Goal: Find contact information: Find contact information

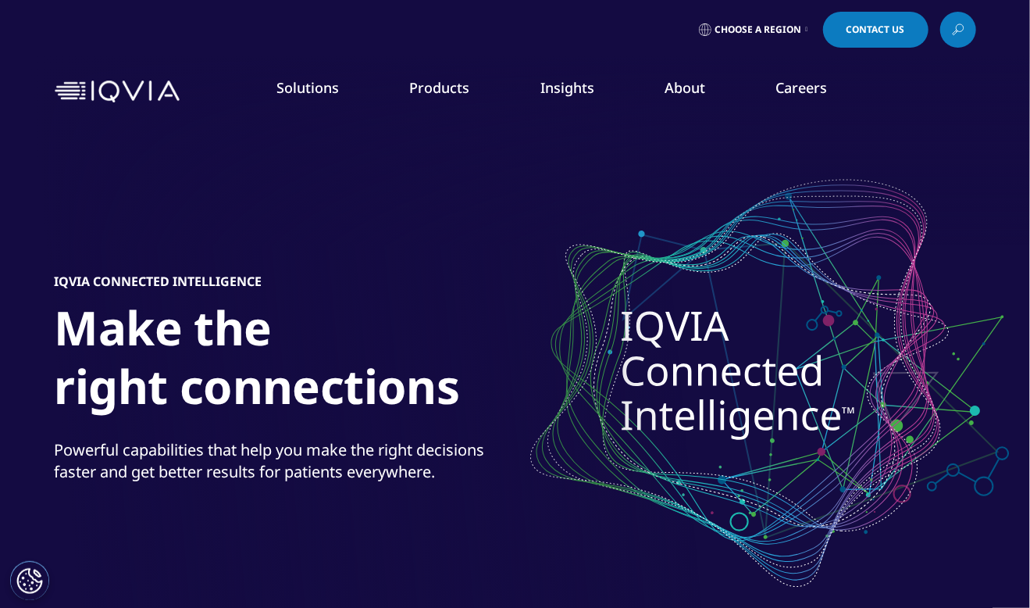
click at [554, 328] on link "Our Locations" at bounding box center [652, 328] width 251 height 17
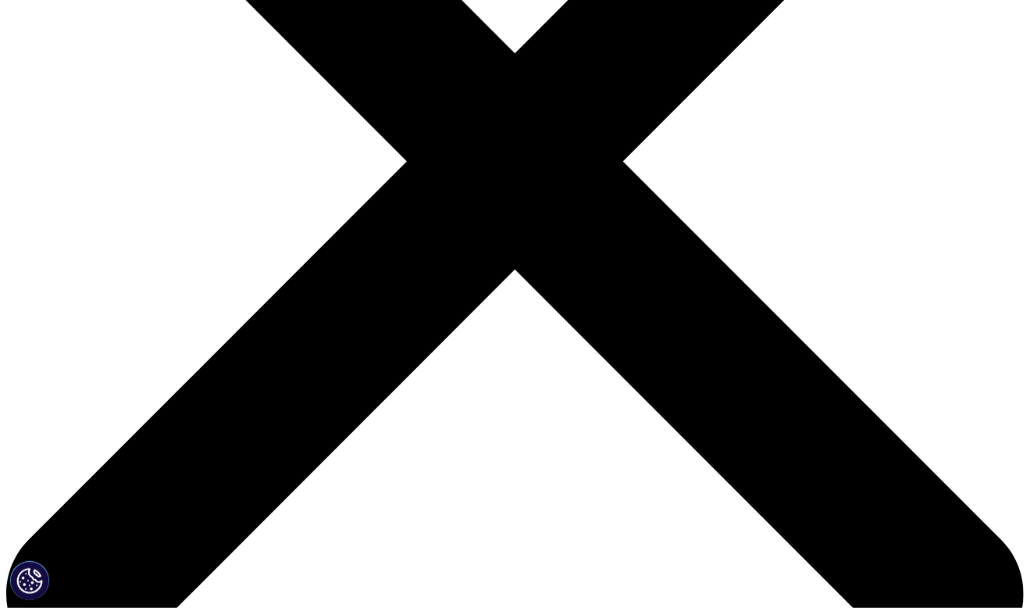
scroll to position [369, 0]
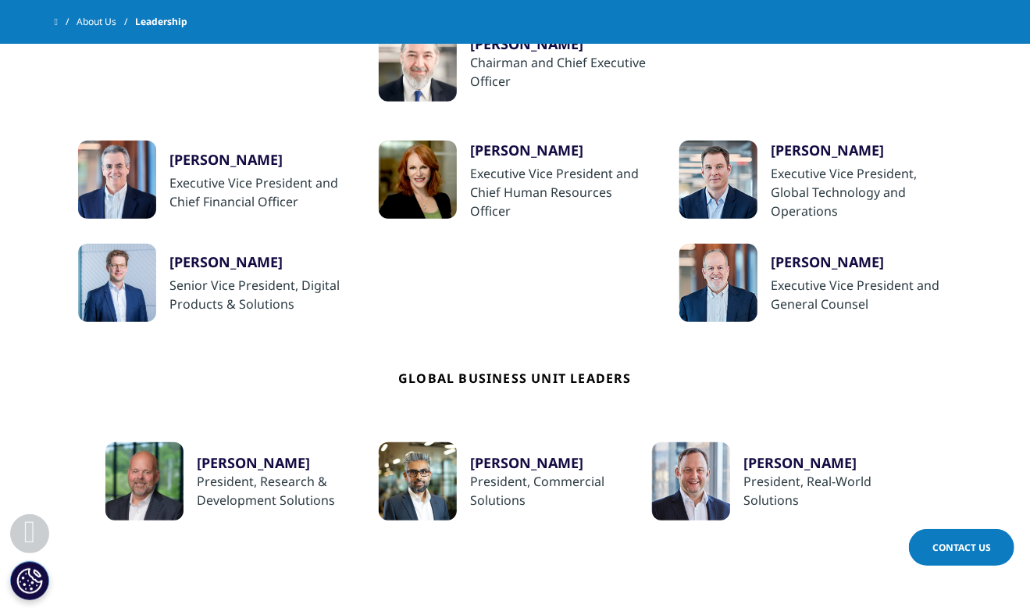
scroll to position [462, 0]
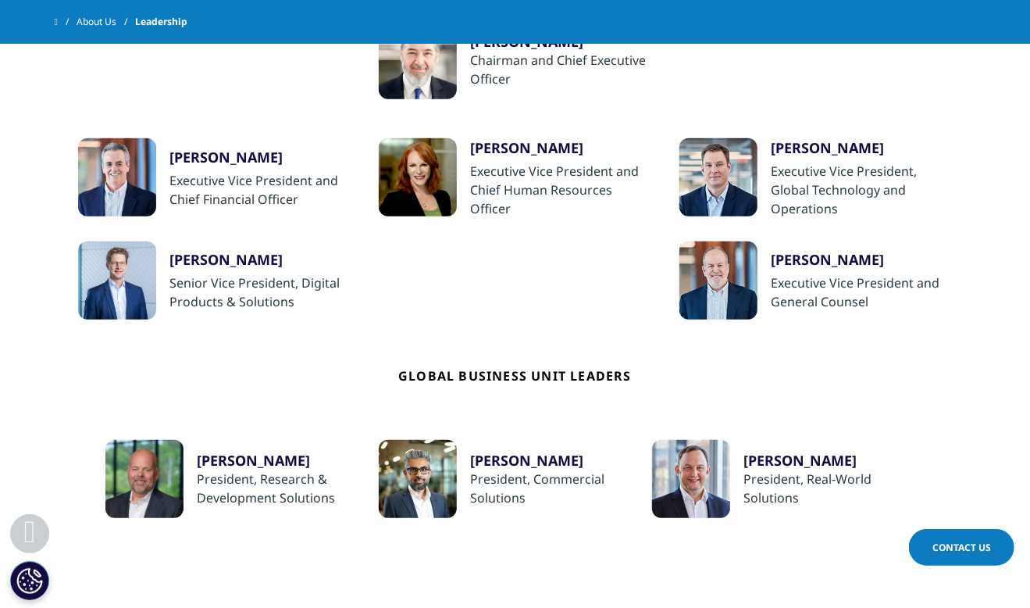
click at [719, 180] on div at bounding box center [718, 177] width 78 height 78
